Goal: Browse casually: Explore the website without a specific task or goal

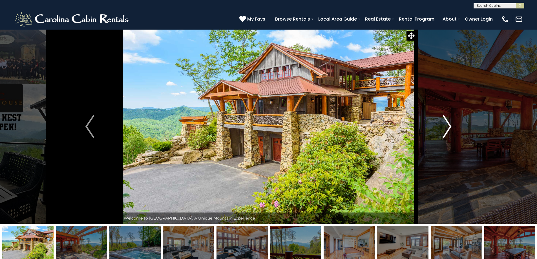
click at [456, 127] on button "Next" at bounding box center [447, 126] width 62 height 195
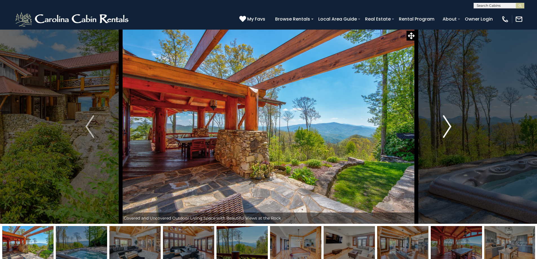
click at [451, 123] on img "Next" at bounding box center [447, 126] width 8 height 23
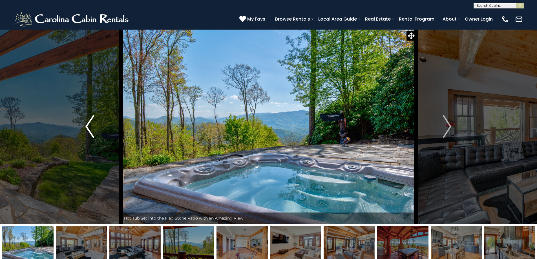
click at [83, 123] on button "Previous" at bounding box center [90, 126] width 62 height 195
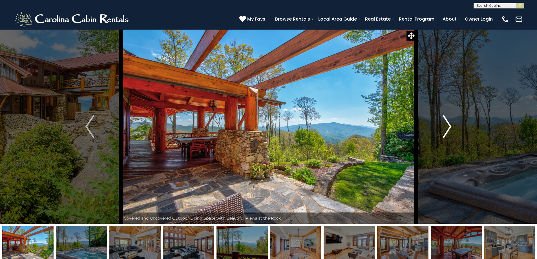
click at [458, 127] on button "Next" at bounding box center [447, 126] width 62 height 195
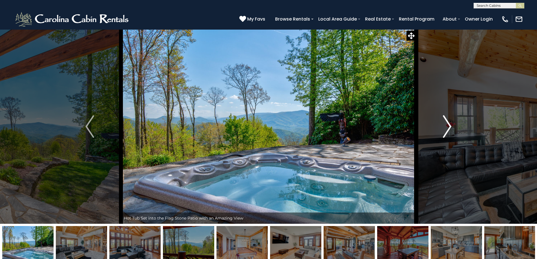
click at [458, 127] on button "Next" at bounding box center [447, 126] width 62 height 195
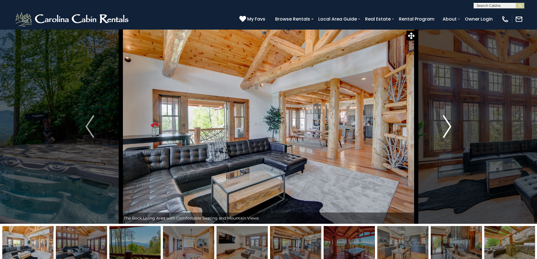
click at [458, 127] on button "Next" at bounding box center [447, 126] width 62 height 195
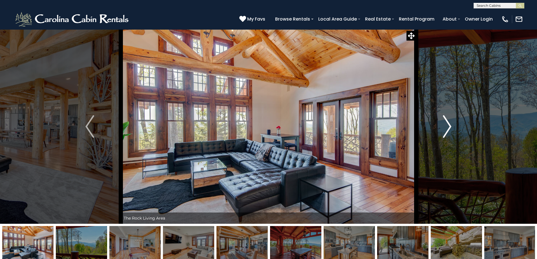
click at [451, 125] on img "Next" at bounding box center [447, 126] width 8 height 23
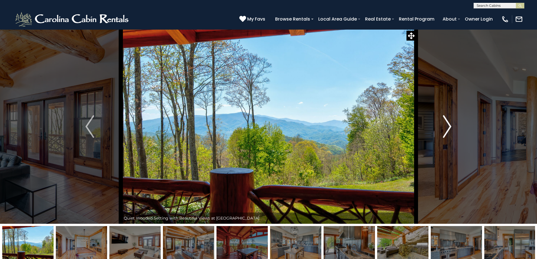
click at [451, 124] on img "Next" at bounding box center [447, 126] width 8 height 23
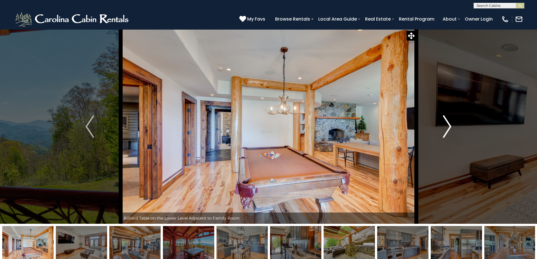
click at [451, 124] on img "Next" at bounding box center [447, 126] width 8 height 23
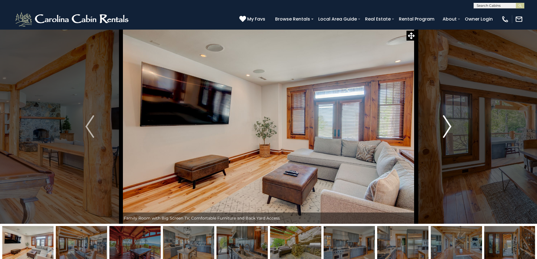
click at [451, 124] on img "Next" at bounding box center [447, 126] width 8 height 23
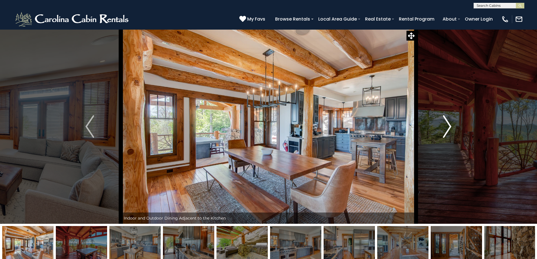
click at [451, 124] on img "Next" at bounding box center [447, 126] width 8 height 23
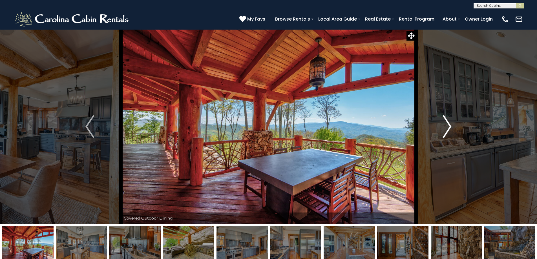
click at [451, 124] on img "Next" at bounding box center [447, 126] width 8 height 23
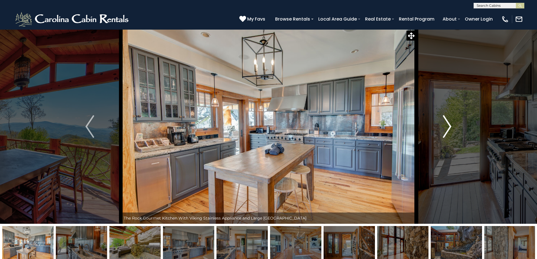
click at [451, 124] on img "Next" at bounding box center [447, 126] width 8 height 23
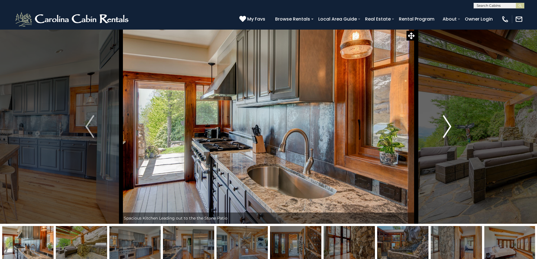
click at [451, 124] on img "Next" at bounding box center [447, 126] width 8 height 23
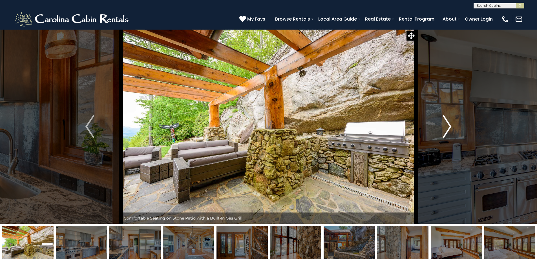
click at [451, 124] on img "Next" at bounding box center [447, 126] width 8 height 23
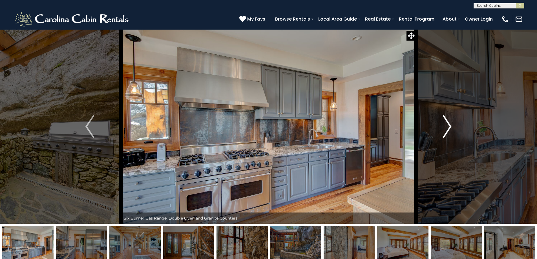
click at [451, 124] on img "Next" at bounding box center [447, 126] width 8 height 23
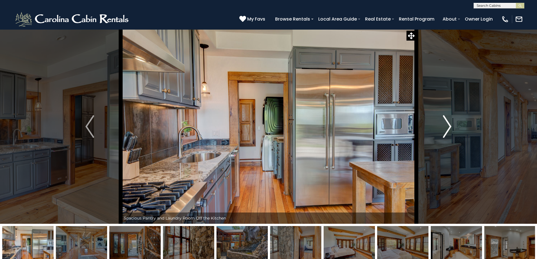
click at [451, 124] on img "Next" at bounding box center [447, 126] width 8 height 23
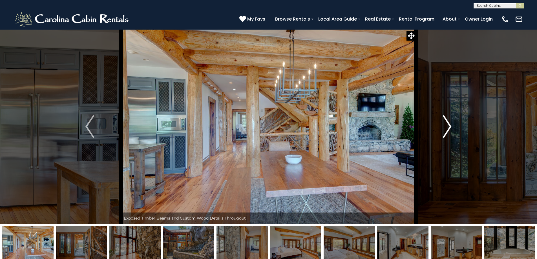
click at [451, 125] on img "Next" at bounding box center [447, 126] width 8 height 23
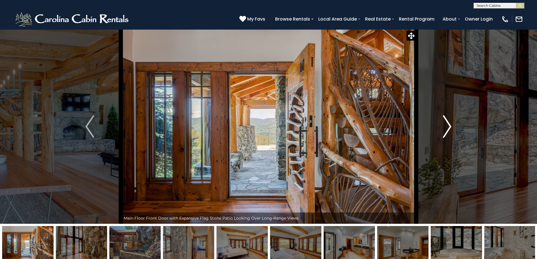
click at [451, 125] on img "Next" at bounding box center [447, 126] width 8 height 23
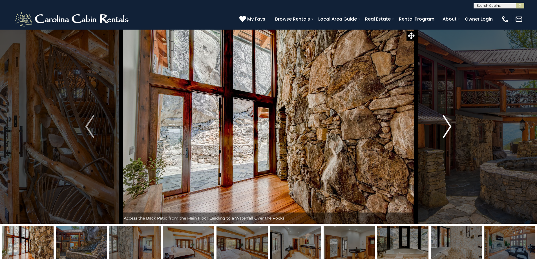
click at [451, 125] on img "Next" at bounding box center [447, 126] width 8 height 23
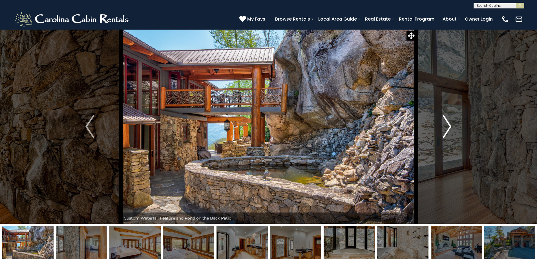
click at [451, 125] on img "Next" at bounding box center [447, 126] width 8 height 23
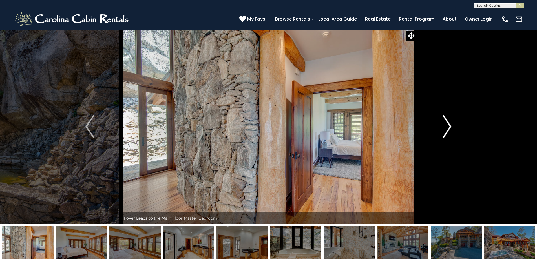
click at [451, 125] on img "Next" at bounding box center [447, 126] width 8 height 23
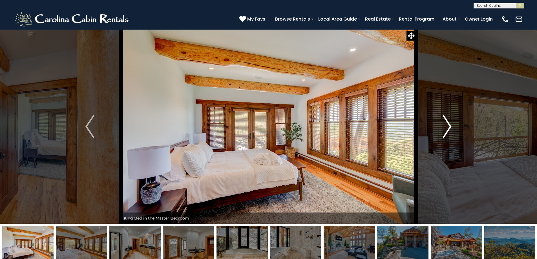
click at [451, 125] on img "Next" at bounding box center [447, 126] width 8 height 23
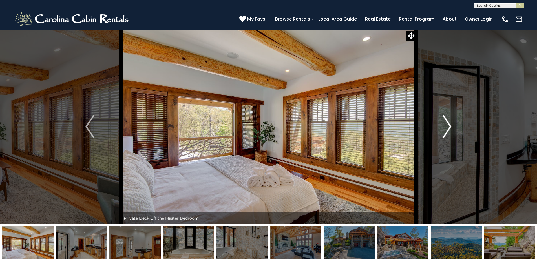
click at [451, 125] on img "Next" at bounding box center [447, 126] width 8 height 23
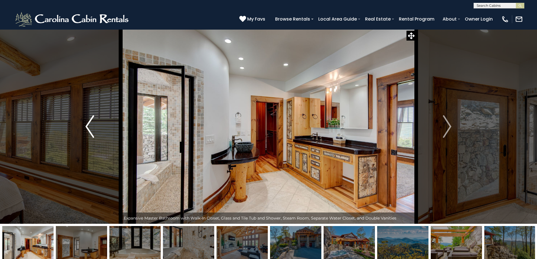
click at [87, 128] on img "Previous" at bounding box center [89, 126] width 8 height 23
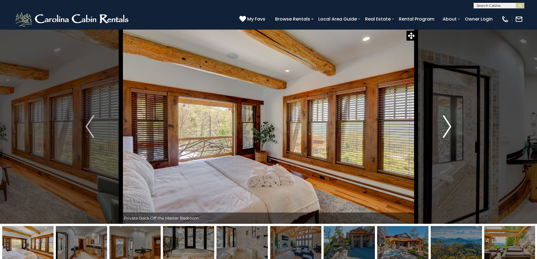
click at [451, 134] on img "Next" at bounding box center [447, 126] width 8 height 23
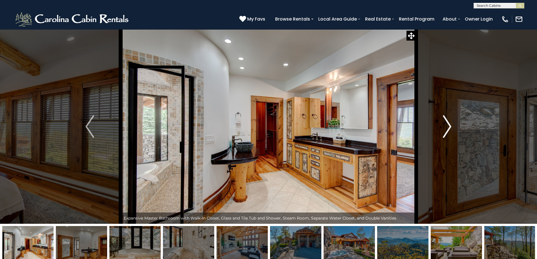
click at [451, 134] on img "Next" at bounding box center [447, 126] width 8 height 23
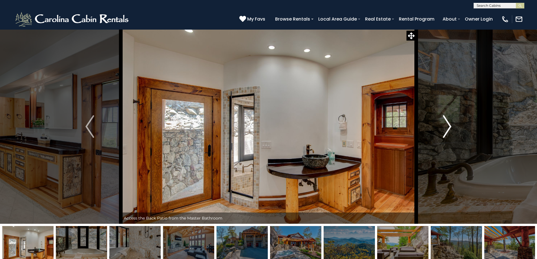
click at [451, 134] on img "Next" at bounding box center [447, 126] width 8 height 23
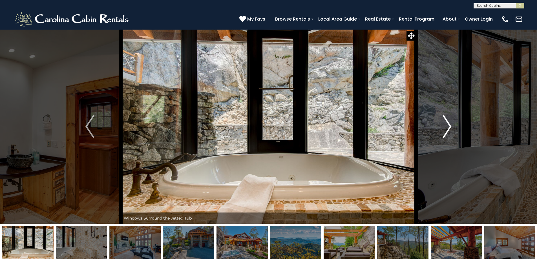
click at [451, 134] on img "Next" at bounding box center [447, 126] width 8 height 23
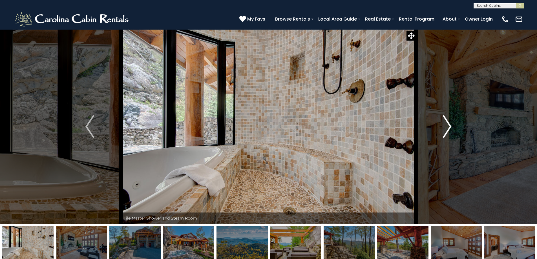
click at [451, 134] on img "Next" at bounding box center [447, 126] width 8 height 23
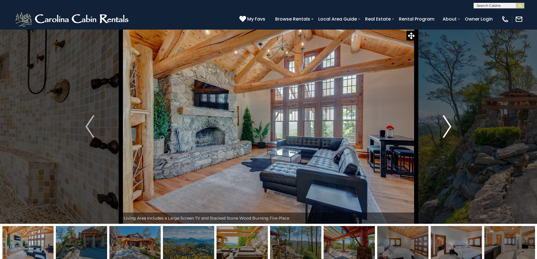
click at [451, 134] on img "Next" at bounding box center [447, 126] width 8 height 23
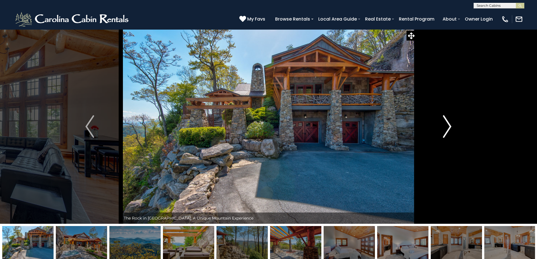
click at [451, 134] on img "Next" at bounding box center [447, 126] width 8 height 23
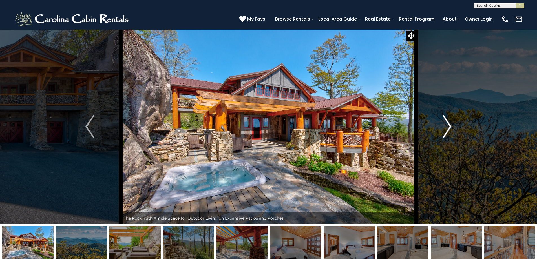
click at [451, 134] on img "Next" at bounding box center [447, 126] width 8 height 23
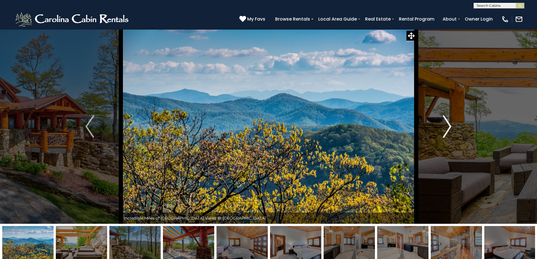
click at [451, 134] on img "Next" at bounding box center [447, 126] width 8 height 23
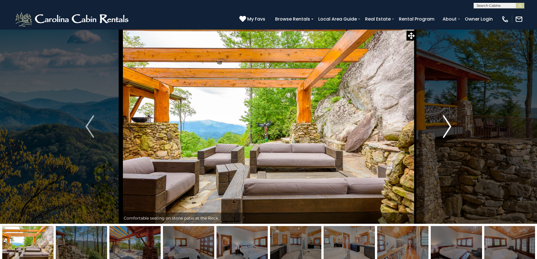
click at [451, 134] on img "Next" at bounding box center [447, 126] width 8 height 23
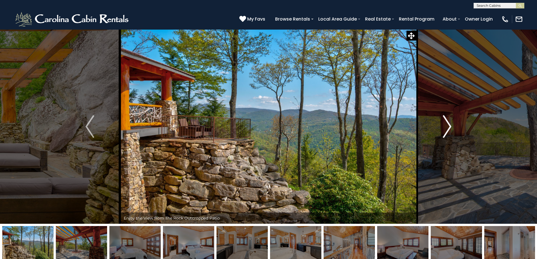
click at [451, 134] on img "Next" at bounding box center [447, 126] width 8 height 23
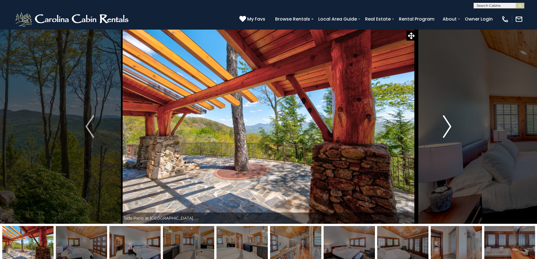
click at [451, 134] on img "Next" at bounding box center [447, 126] width 8 height 23
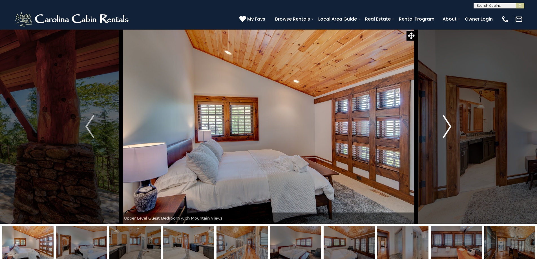
click at [451, 134] on img "Next" at bounding box center [447, 126] width 8 height 23
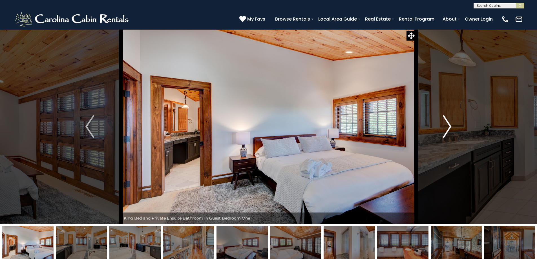
click at [451, 134] on img "Next" at bounding box center [447, 126] width 8 height 23
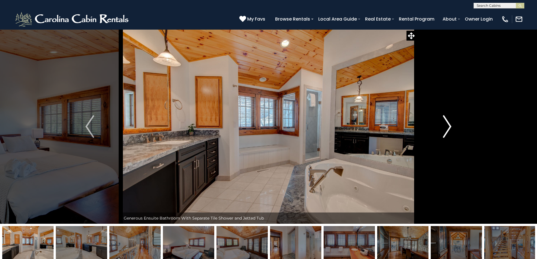
click at [449, 134] on img "Next" at bounding box center [447, 126] width 8 height 23
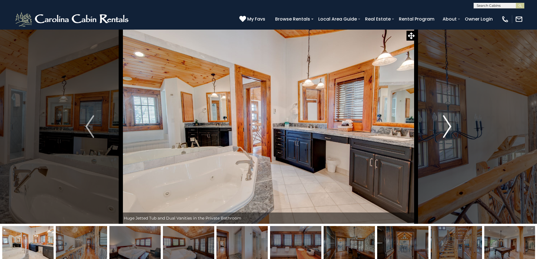
click at [449, 134] on img "Next" at bounding box center [447, 126] width 8 height 23
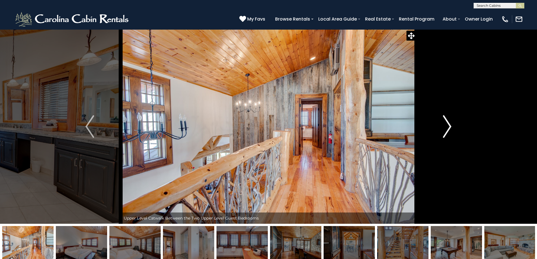
click at [449, 134] on img "Next" at bounding box center [447, 126] width 8 height 23
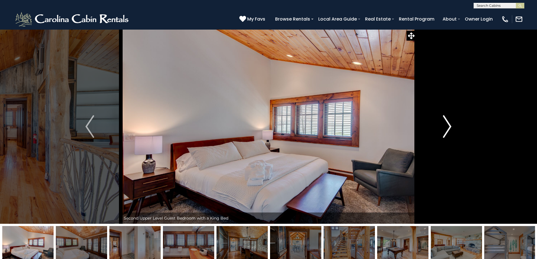
click at [449, 134] on img "Next" at bounding box center [447, 126] width 8 height 23
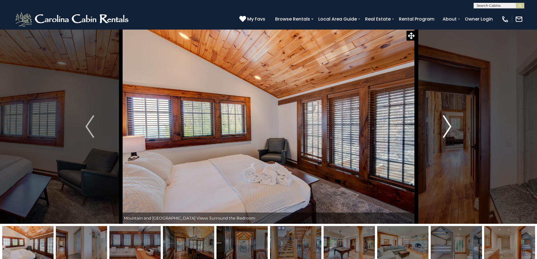
click at [449, 134] on img "Next" at bounding box center [447, 126] width 8 height 23
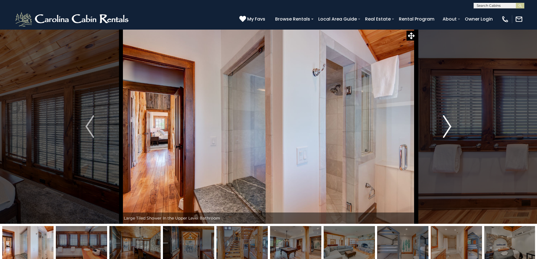
click at [449, 134] on img "Next" at bounding box center [447, 126] width 8 height 23
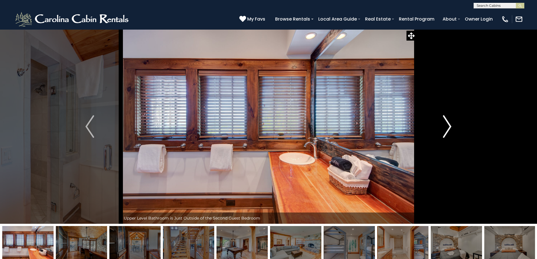
click at [449, 134] on img "Next" at bounding box center [447, 126] width 8 height 23
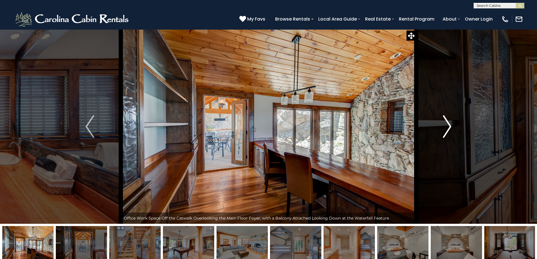
click at [449, 134] on img "Next" at bounding box center [447, 126] width 8 height 23
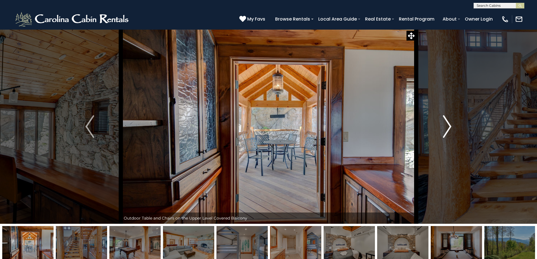
click at [449, 134] on img "Next" at bounding box center [447, 126] width 8 height 23
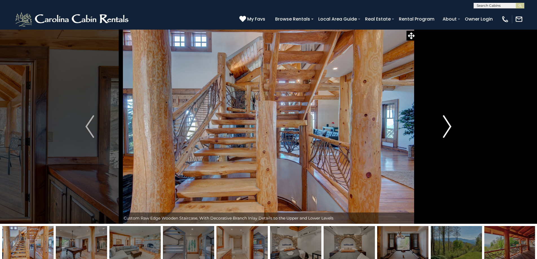
click at [449, 134] on img "Next" at bounding box center [447, 126] width 8 height 23
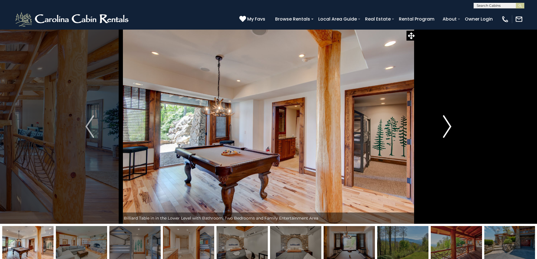
click at [449, 134] on img "Next" at bounding box center [447, 126] width 8 height 23
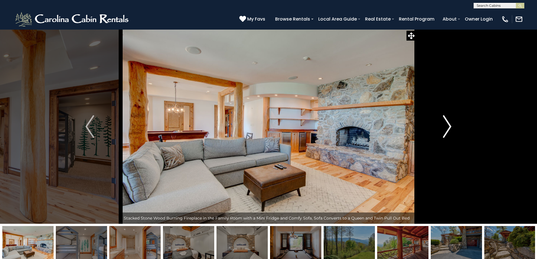
click at [449, 134] on img "Next" at bounding box center [447, 126] width 8 height 23
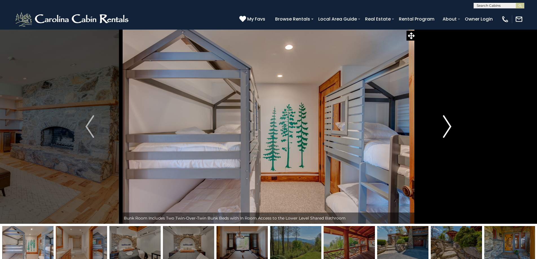
click at [449, 134] on img "Next" at bounding box center [447, 126] width 8 height 23
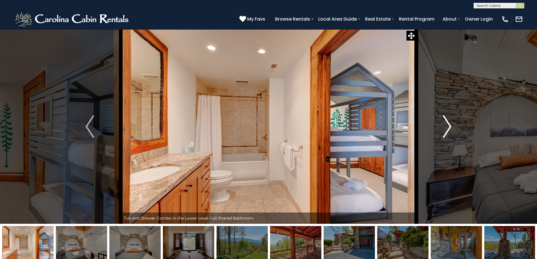
click at [449, 134] on img "Next" at bounding box center [447, 126] width 8 height 23
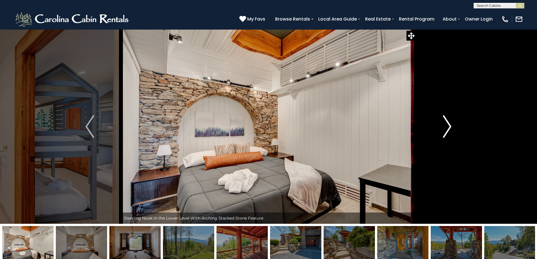
click at [449, 134] on img "Next" at bounding box center [447, 126] width 8 height 23
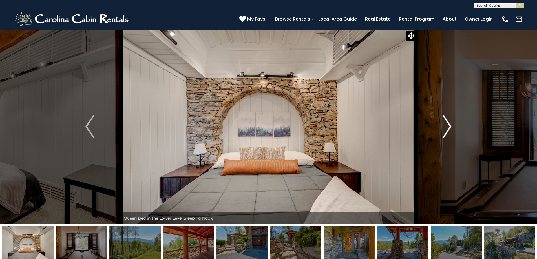
click at [449, 134] on img "Next" at bounding box center [447, 126] width 8 height 23
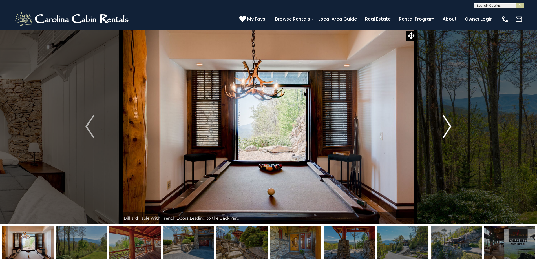
click at [449, 134] on img "Next" at bounding box center [447, 126] width 8 height 23
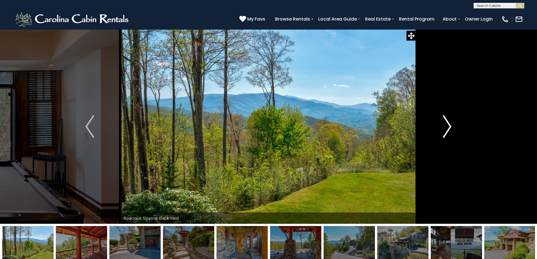
click at [449, 134] on img "Next" at bounding box center [447, 126] width 8 height 23
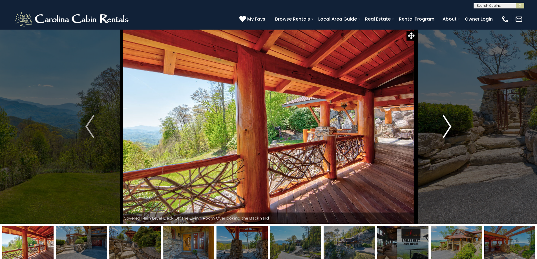
click at [449, 134] on img "Next" at bounding box center [447, 126] width 8 height 23
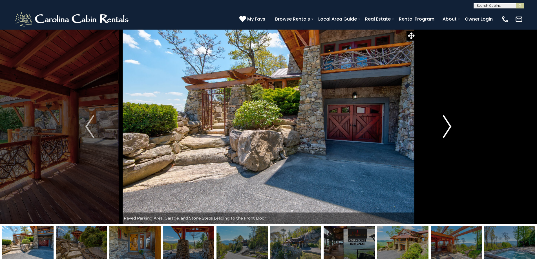
click at [449, 134] on img "Next" at bounding box center [447, 126] width 8 height 23
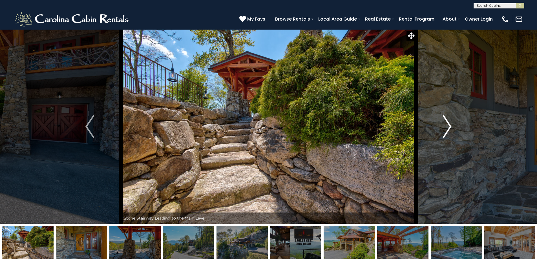
click at [449, 134] on img "Next" at bounding box center [447, 126] width 8 height 23
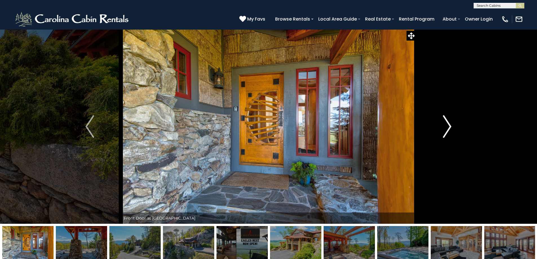
click at [449, 134] on img "Next" at bounding box center [447, 126] width 8 height 23
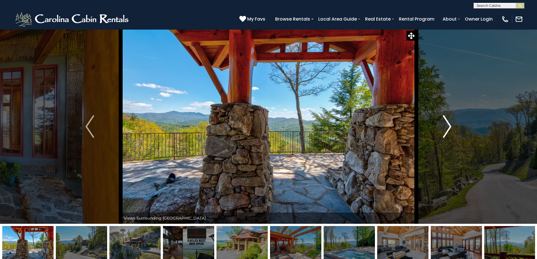
click at [449, 134] on img "Next" at bounding box center [447, 126] width 8 height 23
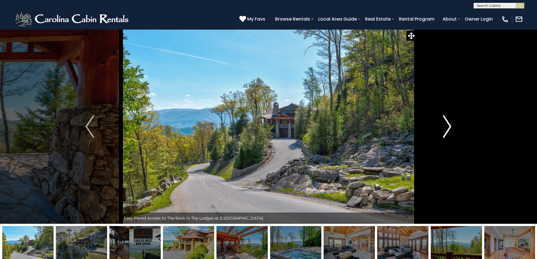
click at [449, 134] on img "Next" at bounding box center [447, 126] width 8 height 23
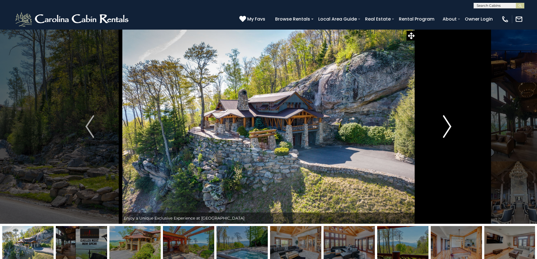
click at [451, 135] on img "Next" at bounding box center [447, 126] width 8 height 23
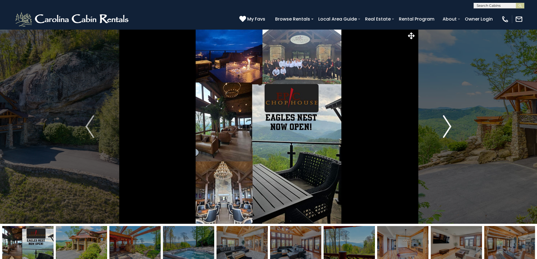
click at [451, 135] on img "Next" at bounding box center [447, 126] width 8 height 23
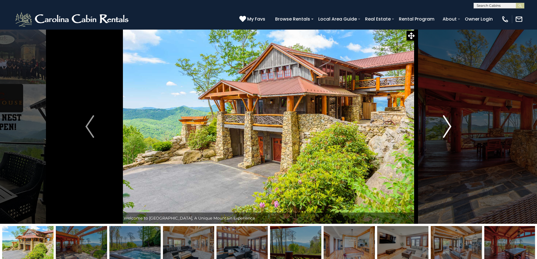
click at [451, 135] on img "Next" at bounding box center [447, 126] width 8 height 23
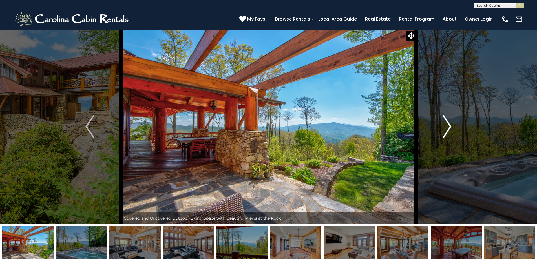
click at [451, 135] on img "Next" at bounding box center [447, 126] width 8 height 23
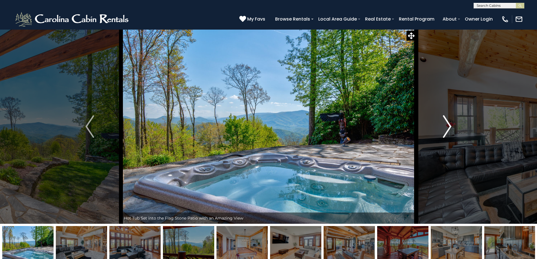
click at [451, 135] on img "Next" at bounding box center [447, 126] width 8 height 23
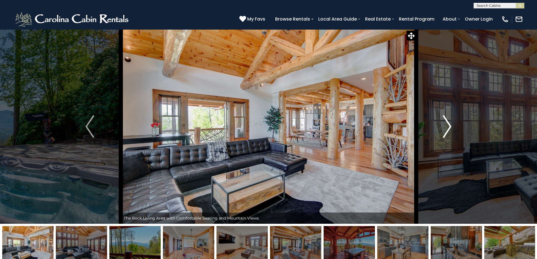
click at [451, 135] on img "Next" at bounding box center [447, 126] width 8 height 23
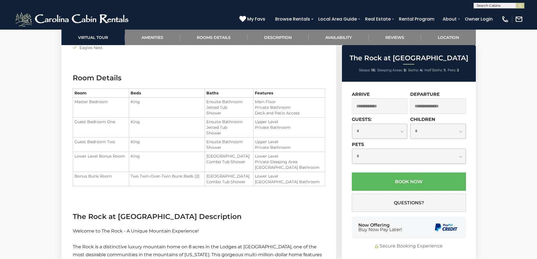
scroll to position [677, 0]
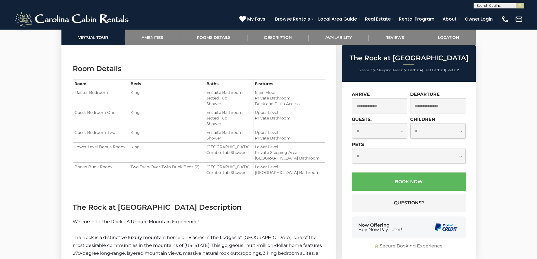
drag, startPoint x: 224, startPoint y: 135, endPoint x: 215, endPoint y: 135, distance: 9.6
click at [215, 135] on li "Ensuite Bathroom" at bounding box center [228, 133] width 45 height 6
